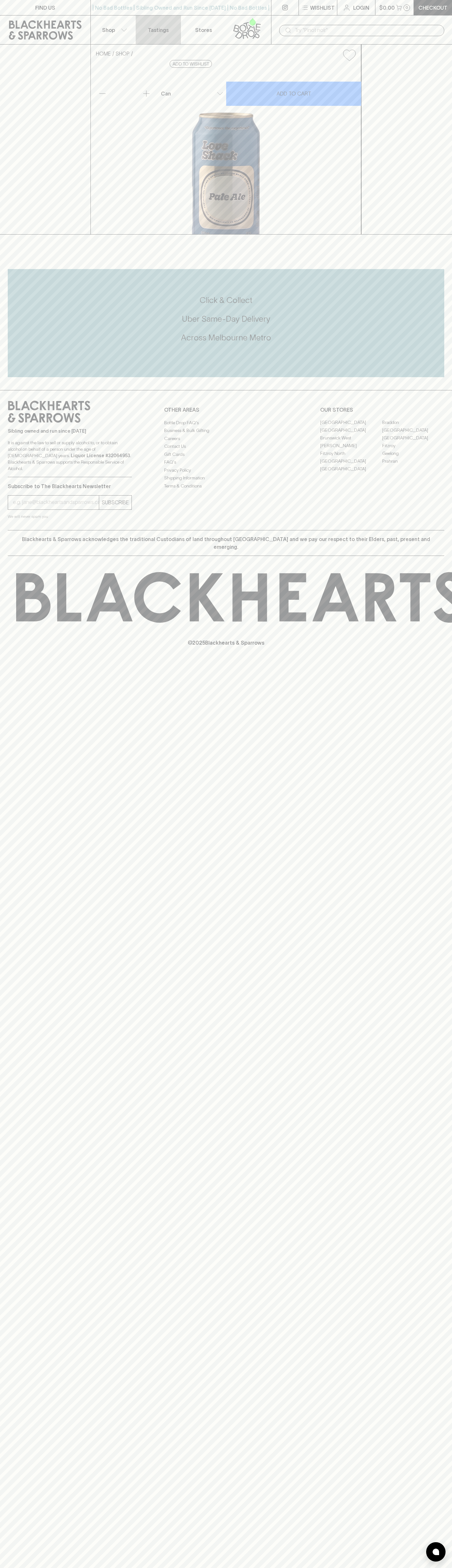
click at [160, 17] on link "Tastings" at bounding box center [158, 29] width 45 height 29
click at [433, 1567] on html "FIND US | No Bad Bottles | Sibling Owned and Run Since [DATE] | No Bad Bottles …" at bounding box center [226, 784] width 452 height 1568
click at [327, 1567] on html "FIND US | No Bad Bottles | Sibling Owned and Run Since [DATE] | No Bad Bottles …" at bounding box center [226, 784] width 452 height 1568
click at [17, 1088] on div "FIND US | No Bad Bottles | Sibling Owned and Run Since [DATE] | No Bad Bottles …" at bounding box center [226, 784] width 452 height 1568
